Goal: Transaction & Acquisition: Obtain resource

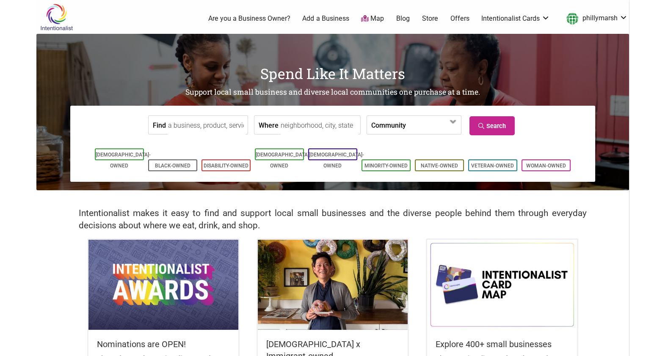
click at [461, 21] on link "Offers" at bounding box center [459, 18] width 19 height 9
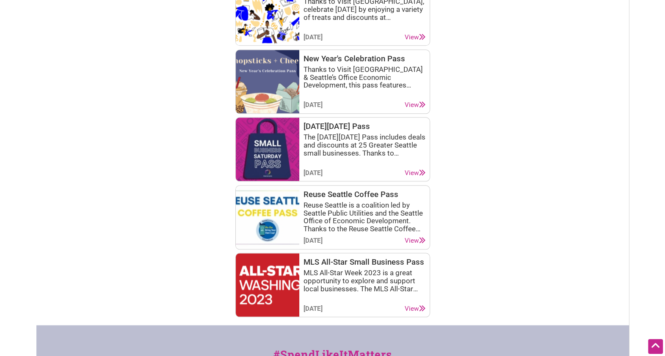
scroll to position [1181, 0]
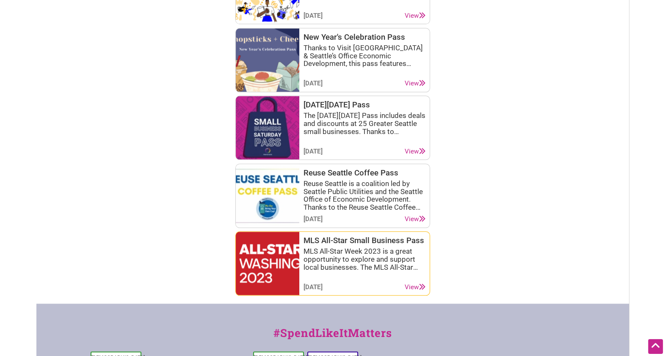
click at [282, 259] on img at bounding box center [267, 263] width 63 height 63
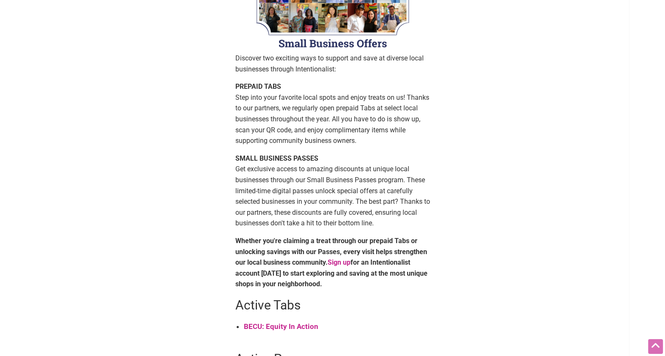
scroll to position [105, 0]
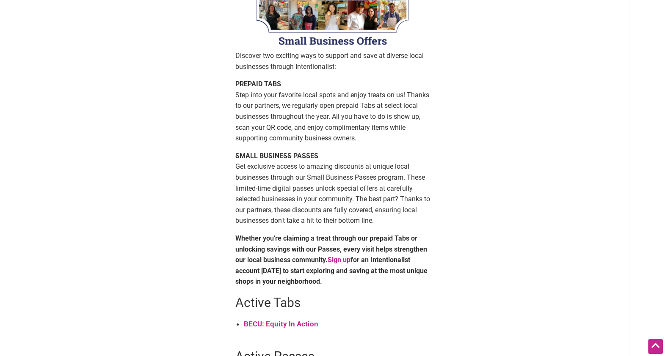
click at [270, 324] on strong "BECU: Equity In Action" at bounding box center [281, 324] width 74 height 8
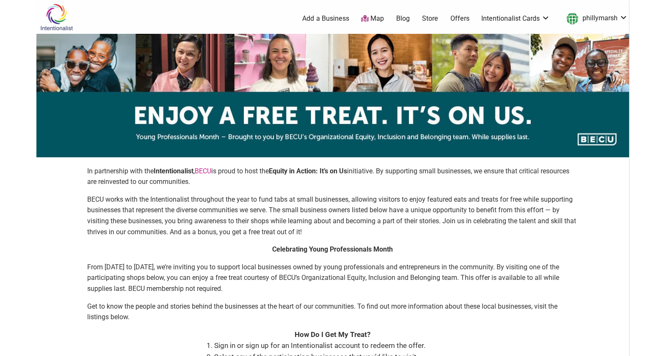
click at [458, 15] on link "Offers" at bounding box center [459, 18] width 19 height 9
